Goal: Task Accomplishment & Management: Use online tool/utility

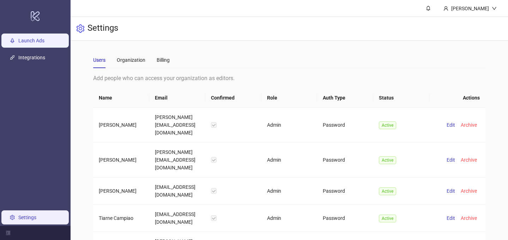
scroll to position [37, 0]
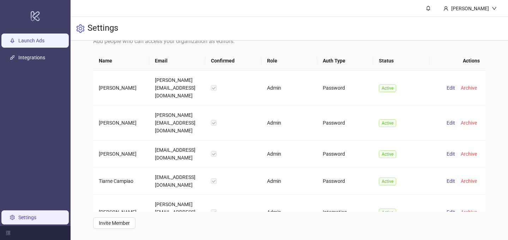
click at [31, 40] on link "Launch Ads" at bounding box center [31, 41] width 26 height 6
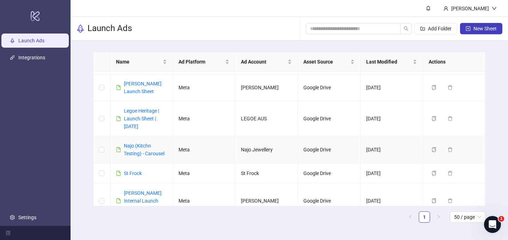
scroll to position [16, 0]
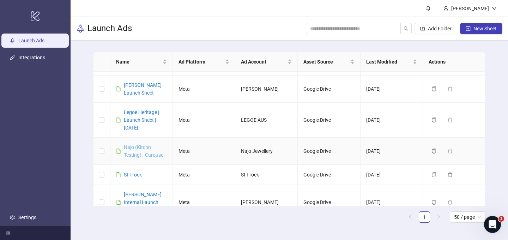
click at [133, 149] on link "Najo (Kitchn Testing) - Carousel" at bounding box center [144, 150] width 41 height 13
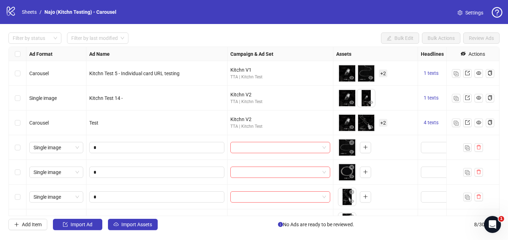
click at [468, 14] on span "Settings" at bounding box center [475, 13] width 18 height 8
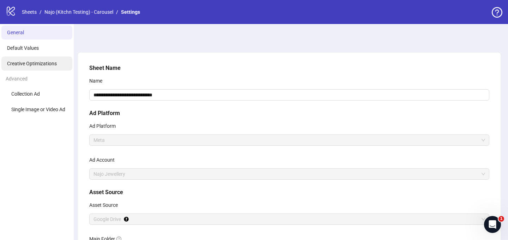
click at [38, 66] on span "Creative Optimizations" at bounding box center [32, 64] width 50 height 6
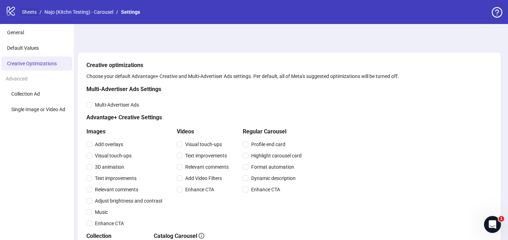
click at [30, 14] on link "Sheets" at bounding box center [29, 12] width 18 height 8
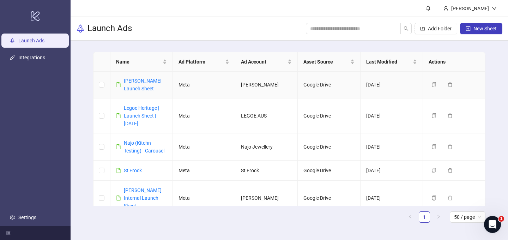
scroll to position [21, 0]
click at [135, 142] on link "Najo (Kitchn Testing) - Carousel" at bounding box center [144, 145] width 41 height 13
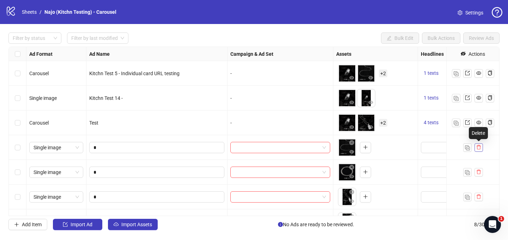
click at [479, 147] on icon "delete" at bounding box center [479, 147] width 5 height 5
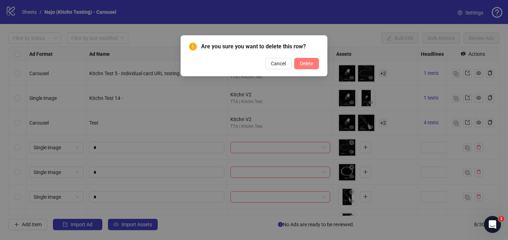
click at [311, 61] on span "Delete" at bounding box center [306, 64] width 13 height 6
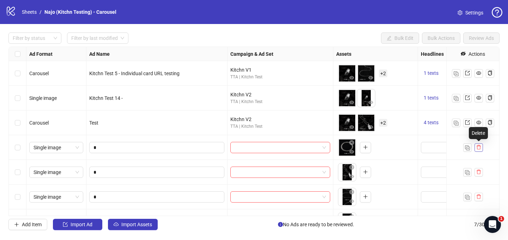
click at [480, 149] on icon "delete" at bounding box center [479, 147] width 4 height 5
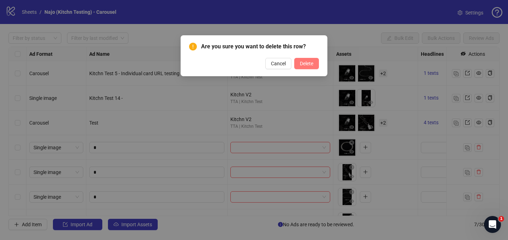
click at [303, 61] on span "Delete" at bounding box center [306, 64] width 13 height 6
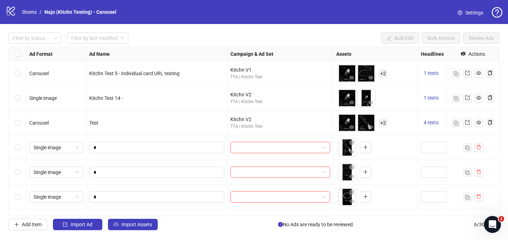
click at [20, 151] on div "Select row 4" at bounding box center [18, 147] width 18 height 25
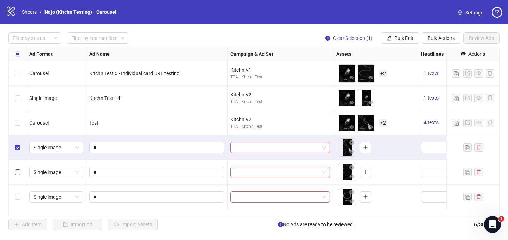
click at [18, 168] on label "Select row 5" at bounding box center [18, 172] width 6 height 8
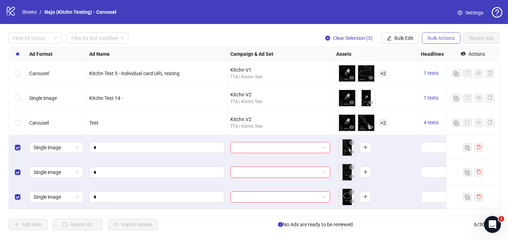
click at [452, 39] on span "Bulk Actions" at bounding box center [441, 38] width 27 height 6
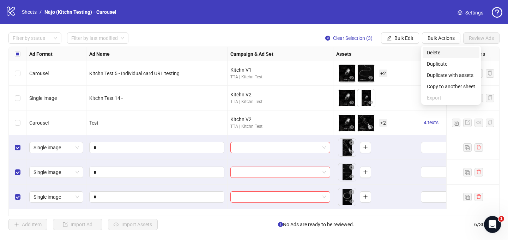
click at [443, 53] on span "Delete" at bounding box center [451, 53] width 48 height 8
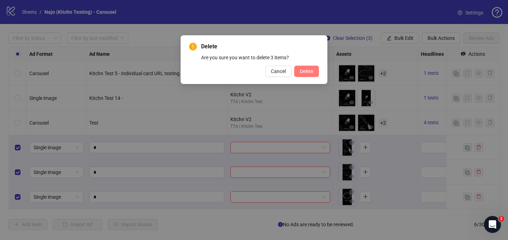
click at [307, 70] on span "Delete" at bounding box center [306, 71] width 13 height 6
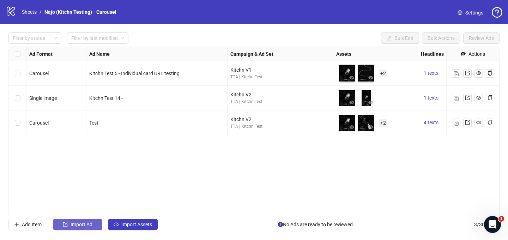
click at [73, 221] on button "Import Ad" at bounding box center [77, 224] width 49 height 11
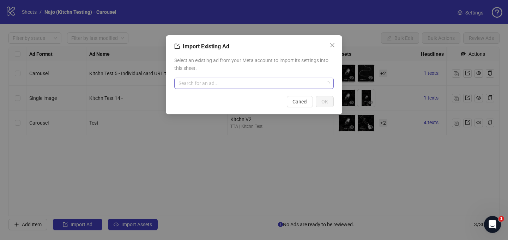
click at [240, 81] on input "search" at bounding box center [251, 83] width 145 height 11
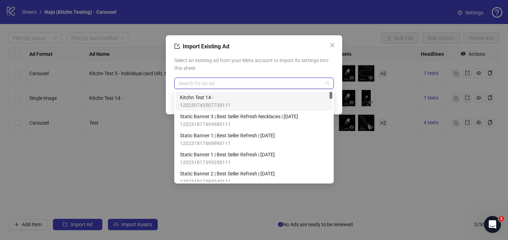
click at [225, 102] on span "120230743507730111" at bounding box center [205, 105] width 51 height 8
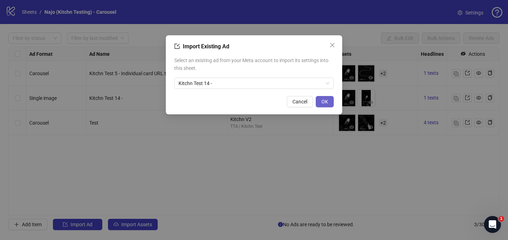
click at [328, 102] on span "OK" at bounding box center [325, 102] width 7 height 6
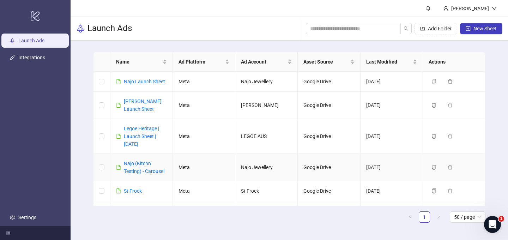
click at [139, 168] on div "Najo (Kitchn Testing) - Carousel" at bounding box center [145, 168] width 43 height 16
click at [136, 163] on link "Najo (Kitchn Testing) - Carousel" at bounding box center [144, 167] width 41 height 13
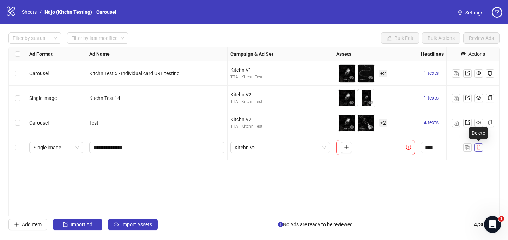
click at [479, 146] on icon "delete" at bounding box center [479, 147] width 5 height 5
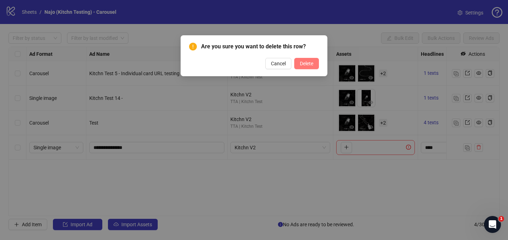
click at [309, 65] on span "Delete" at bounding box center [306, 64] width 13 height 6
click at [14, 145] on div "Are you sure you want to delete this row? Cancel Delete" at bounding box center [254, 120] width 508 height 240
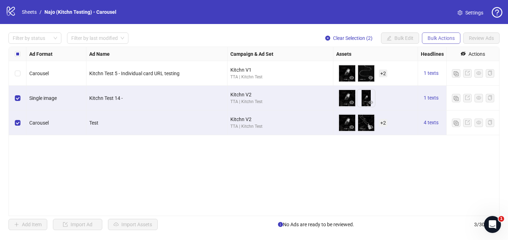
click at [439, 38] on span "Bulk Actions" at bounding box center [441, 38] width 27 height 6
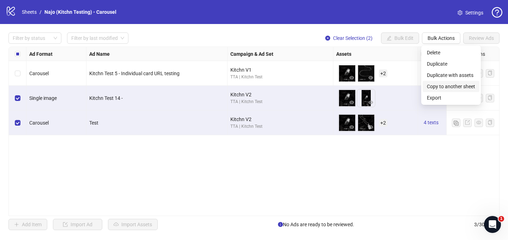
click at [445, 87] on span "Copy to another sheet" at bounding box center [451, 87] width 48 height 8
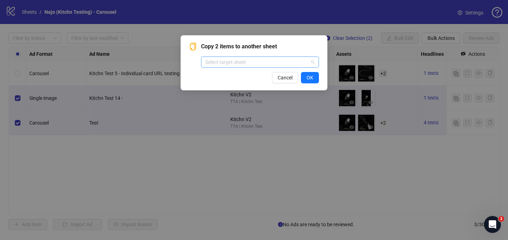
click at [278, 61] on input "search" at bounding box center [256, 62] width 103 height 11
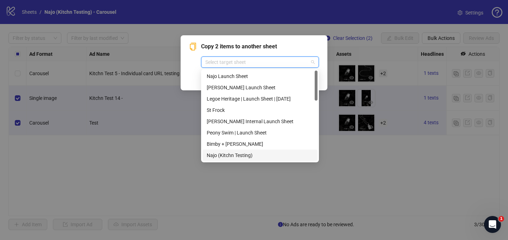
click at [236, 155] on div "Najo (Kitchn Testing)" at bounding box center [260, 155] width 107 height 8
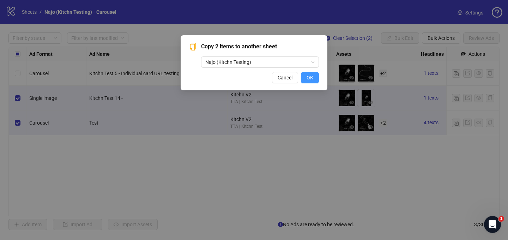
click at [307, 78] on span "OK" at bounding box center [310, 78] width 7 height 6
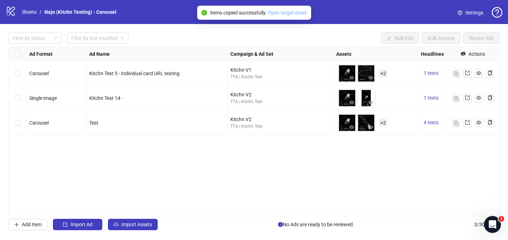
click at [293, 13] on link "Open target sheet" at bounding box center [287, 13] width 39 height 6
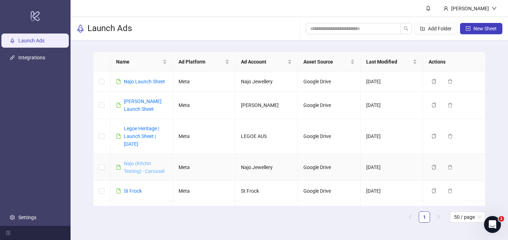
click at [136, 166] on link "Najo (Kitchn Testing) - Carousel" at bounding box center [144, 167] width 41 height 13
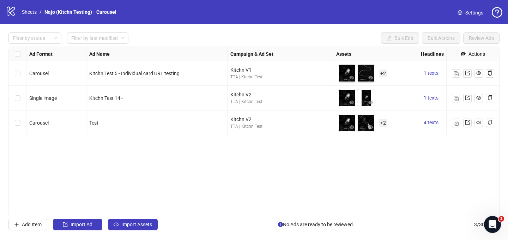
click at [294, 50] on div "Campaign & Ad Set" at bounding box center [281, 54] width 106 height 14
click at [456, 123] on img "button" at bounding box center [456, 123] width 5 height 5
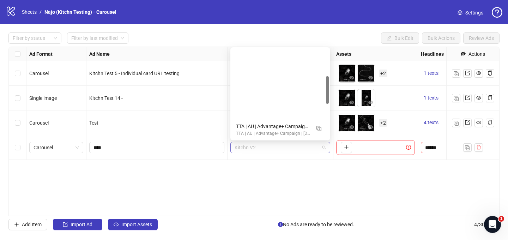
click at [261, 148] on span "Kitchn V2" at bounding box center [280, 147] width 91 height 11
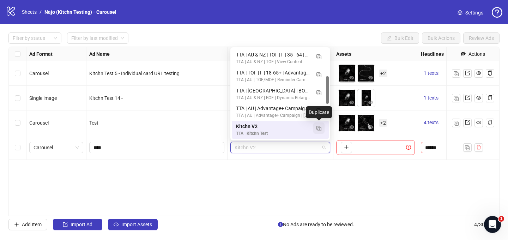
click at [320, 129] on img "button" at bounding box center [319, 128] width 5 height 5
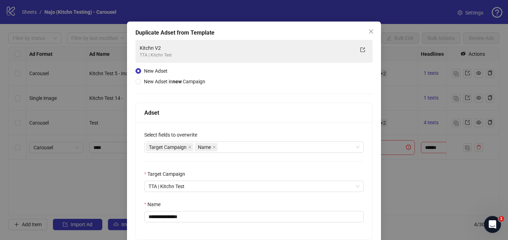
scroll to position [12, 0]
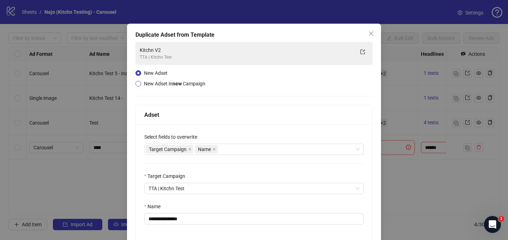
click at [165, 84] on span "New Adset in new Campaign" at bounding box center [174, 84] width 61 height 6
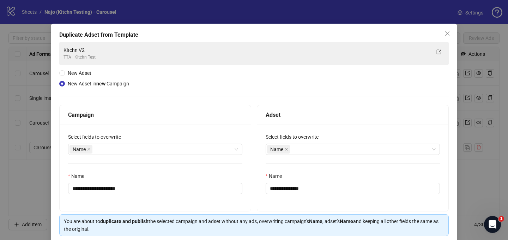
scroll to position [39, 0]
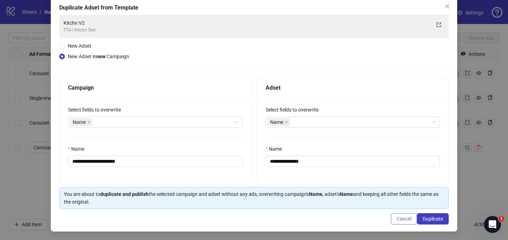
click at [403, 221] on span "Cancel" at bounding box center [404, 219] width 15 height 6
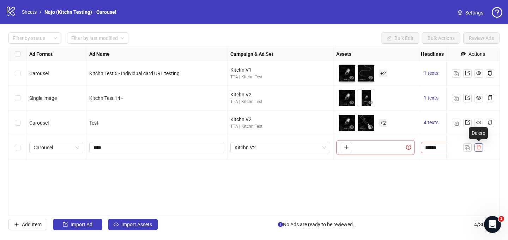
click at [478, 148] on icon "delete" at bounding box center [479, 147] width 5 height 5
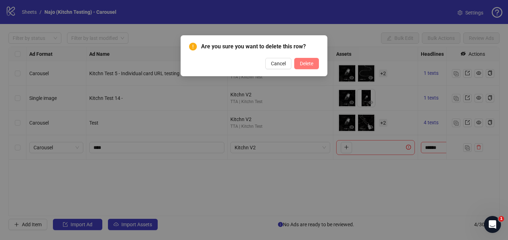
click at [310, 62] on span "Delete" at bounding box center [306, 64] width 13 height 6
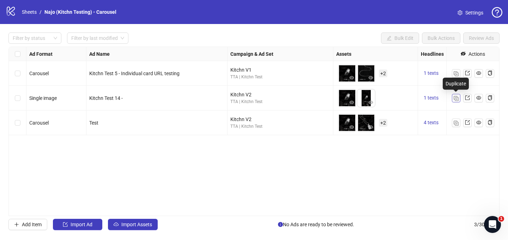
click at [457, 100] on img "button" at bounding box center [456, 98] width 5 height 5
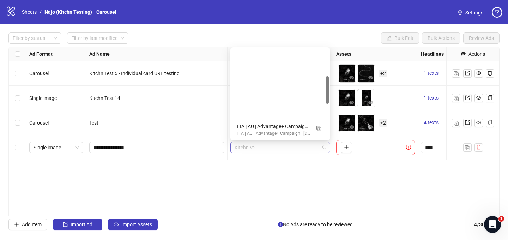
click at [299, 149] on span "Kitchn V2" at bounding box center [280, 147] width 91 height 11
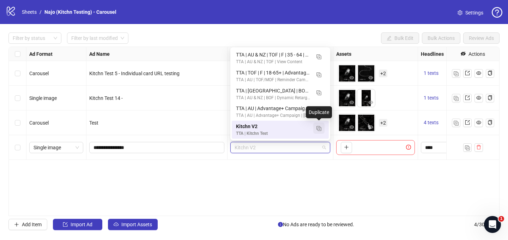
click at [319, 128] on img "button" at bounding box center [319, 128] width 5 height 5
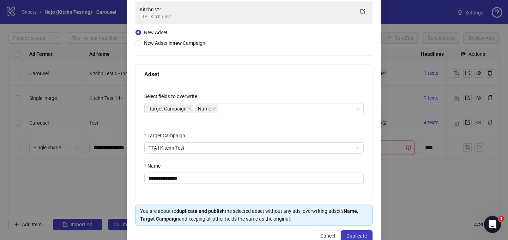
scroll to position [70, 0]
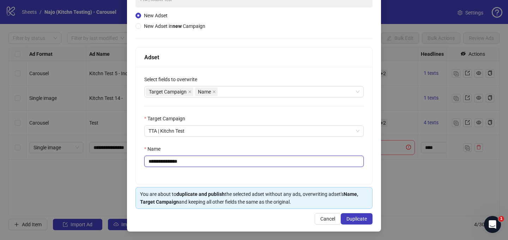
drag, startPoint x: 167, startPoint y: 162, endPoint x: 204, endPoint y: 162, distance: 37.8
click at [204, 162] on input "**********" at bounding box center [254, 161] width 220 height 11
type input "*********"
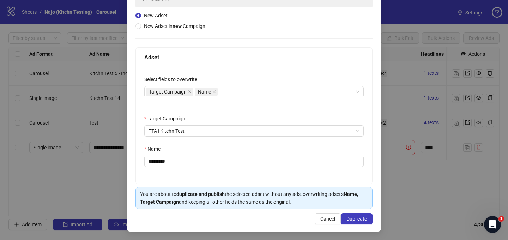
click at [246, 146] on div "Name" at bounding box center [254, 150] width 220 height 11
click at [290, 133] on span "TTA | Kitchn Test" at bounding box center [254, 131] width 211 height 11
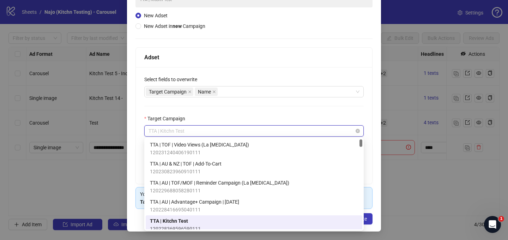
scroll to position [5, 0]
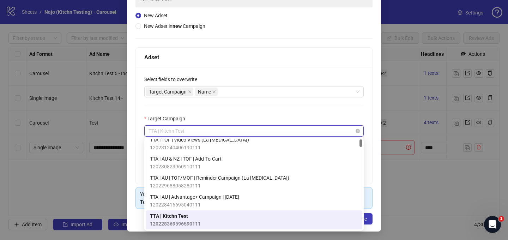
click at [290, 133] on span "TTA | Kitchn Test" at bounding box center [254, 131] width 211 height 11
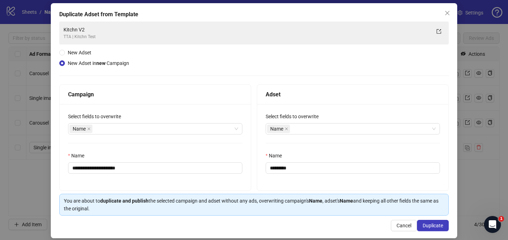
scroll to position [39, 0]
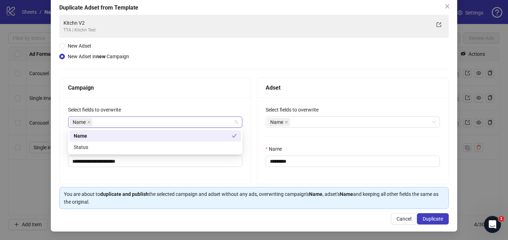
click at [180, 121] on div "Name" at bounding box center [152, 122] width 164 height 10
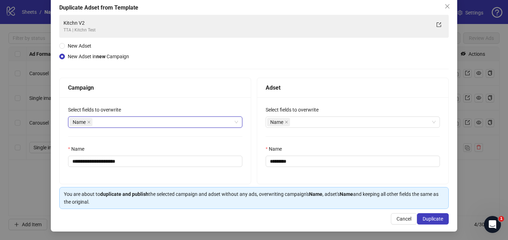
click at [180, 121] on div "Name" at bounding box center [152, 122] width 164 height 10
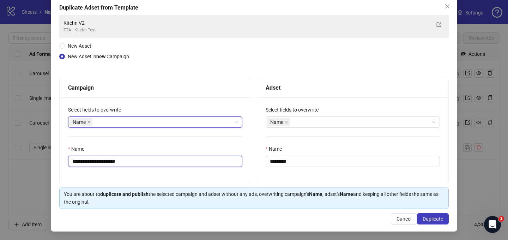
click at [130, 160] on input "**********" at bounding box center [155, 161] width 174 height 11
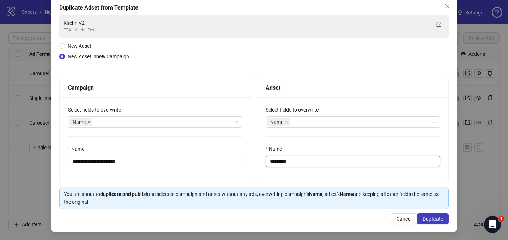
click at [310, 163] on input "*********" at bounding box center [353, 161] width 174 height 11
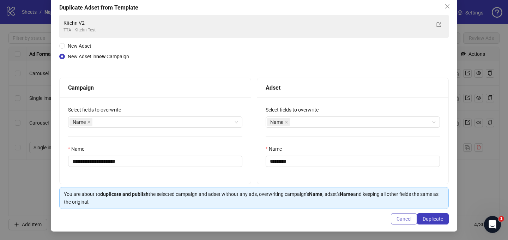
click at [401, 218] on span "Cancel" at bounding box center [404, 219] width 15 height 6
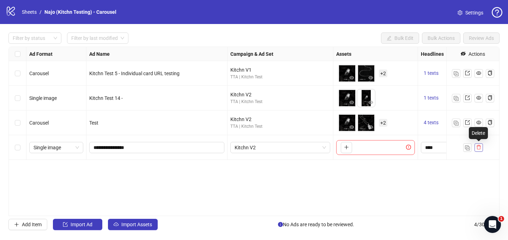
click at [478, 149] on icon "delete" at bounding box center [479, 147] width 5 height 5
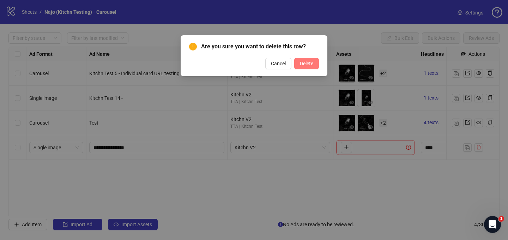
click at [310, 65] on span "Delete" at bounding box center [306, 64] width 13 height 6
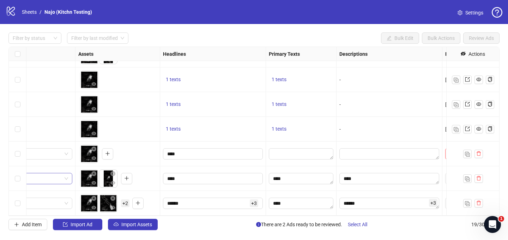
scroll to position [315, 452]
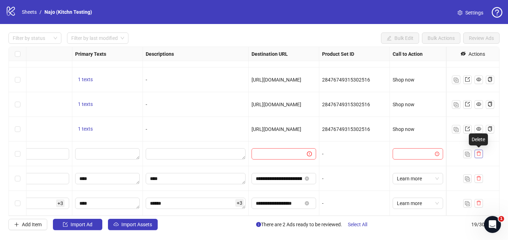
click at [478, 152] on icon "delete" at bounding box center [479, 153] width 5 height 5
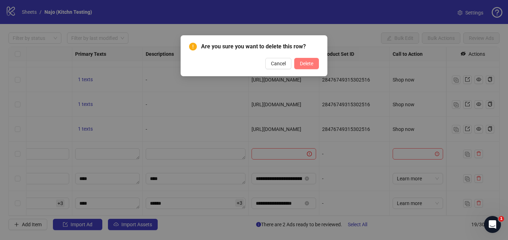
click at [300, 64] on span "Delete" at bounding box center [306, 64] width 13 height 6
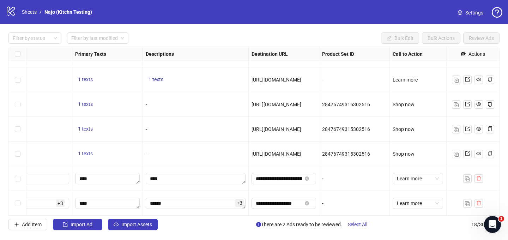
scroll to position [290, 189]
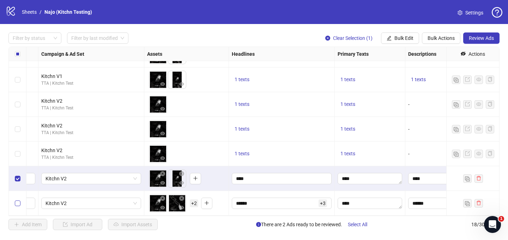
click at [17, 207] on label "Select row 18" at bounding box center [18, 203] width 6 height 8
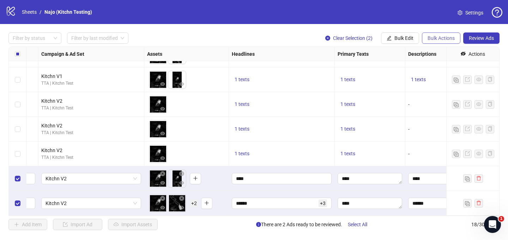
click at [440, 36] on span "Bulk Actions" at bounding box center [441, 38] width 27 height 6
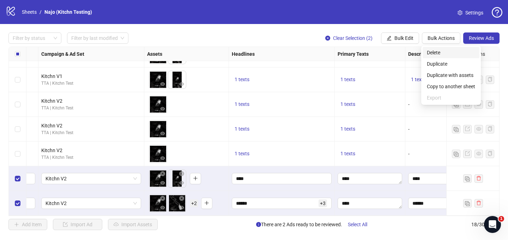
click at [448, 50] on span "Delete" at bounding box center [451, 53] width 48 height 8
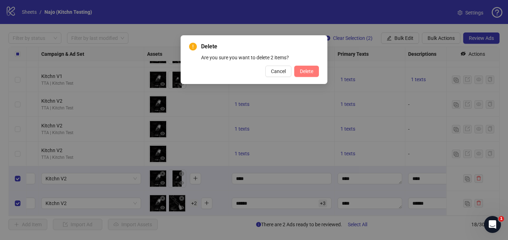
click at [312, 71] on span "Delete" at bounding box center [306, 71] width 13 height 6
